Goal: Check status: Check status

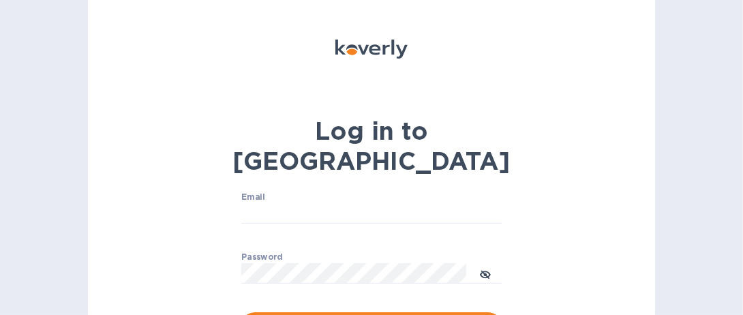
type input "[EMAIL_ADDRESS][DOMAIN_NAME]"
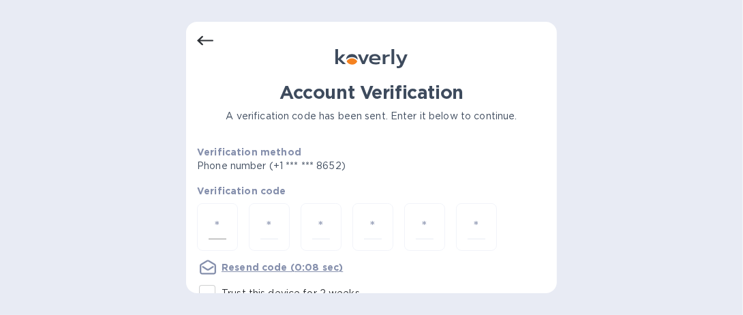
click at [221, 224] on input "number" at bounding box center [218, 227] width 18 height 25
type input "8"
type input "0"
type input "3"
type input "6"
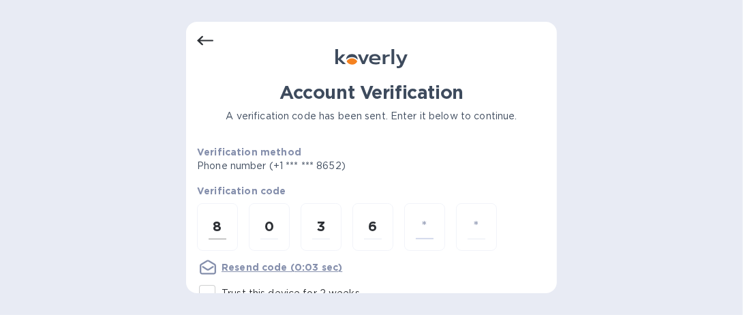
type input "7"
type input "6"
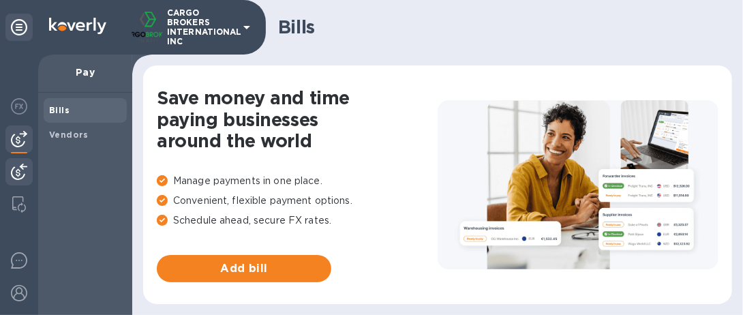
click at [18, 174] on img at bounding box center [19, 172] width 16 height 16
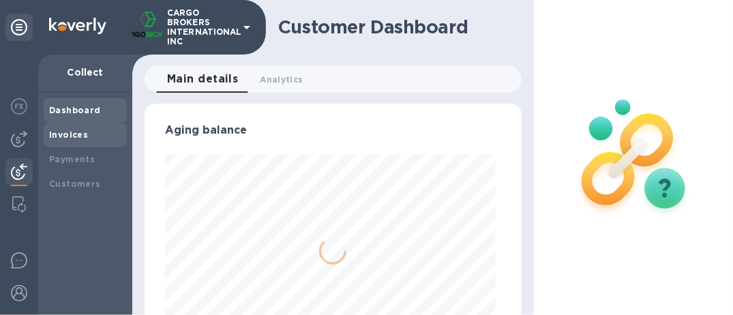
scroll to position [294, 371]
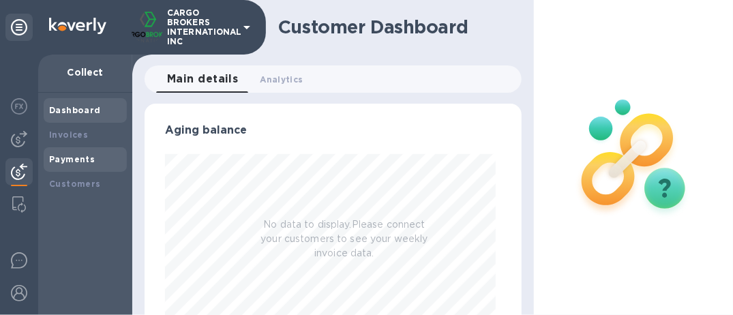
click at [87, 151] on div "Payments" at bounding box center [85, 159] width 83 height 25
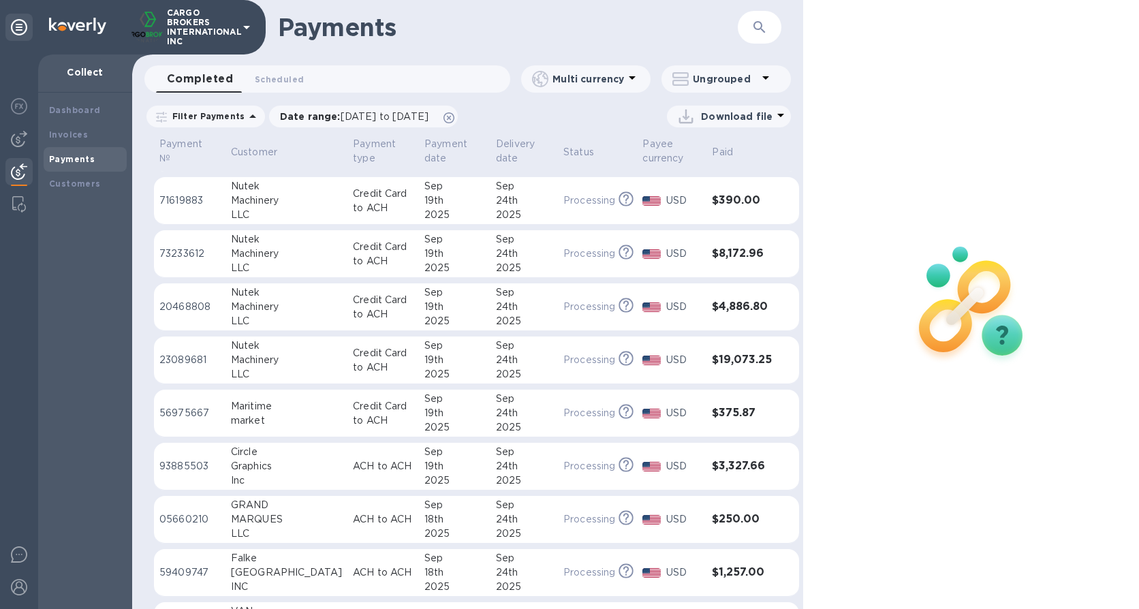
scroll to position [68, 0]
